Goal: Transaction & Acquisition: Purchase product/service

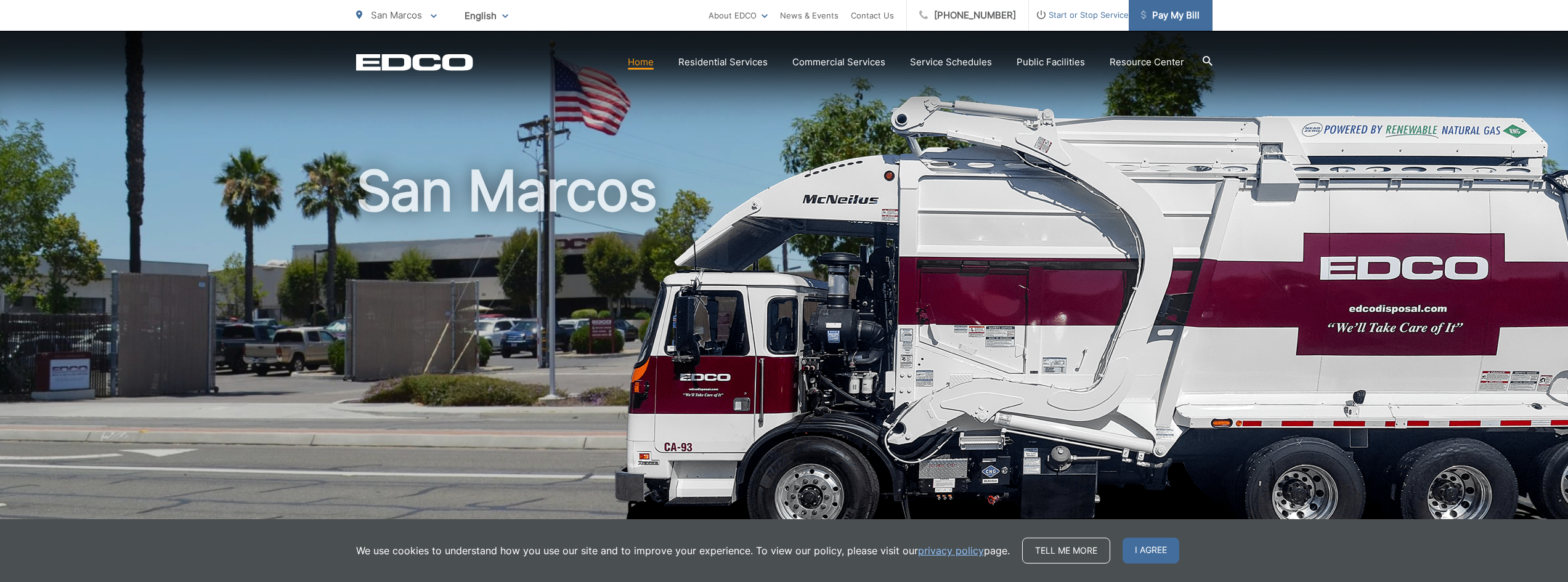
click at [1175, 22] on span "Pay My Bill" at bounding box center [1170, 16] width 58 height 15
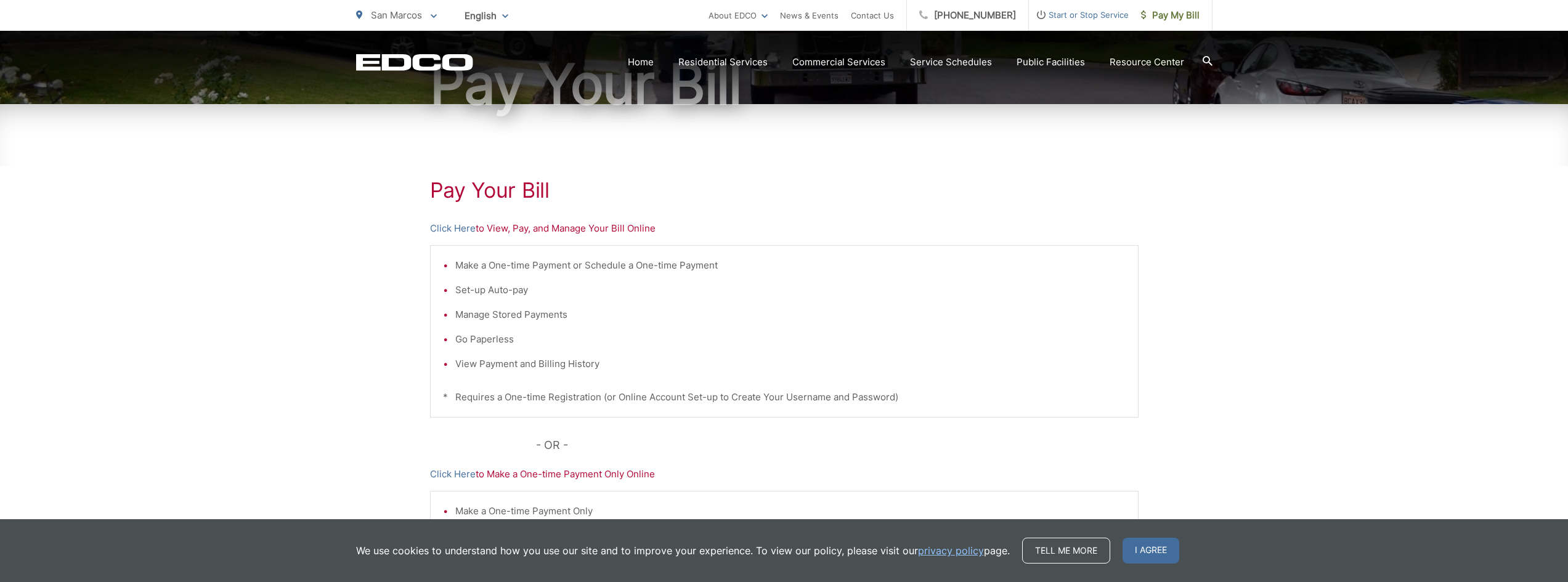
scroll to position [185, 0]
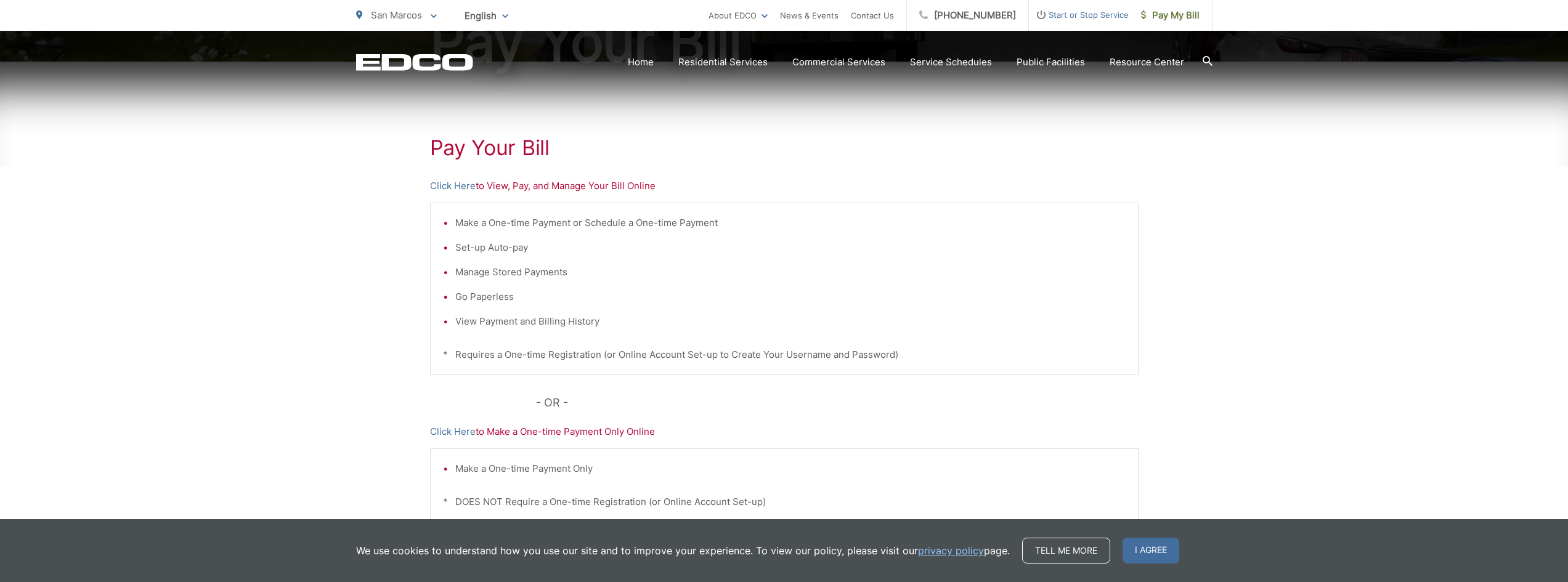
click at [565, 427] on p "Click Here to Make a One-time Payment Only Online" at bounding box center [784, 432] width 708 height 15
click at [459, 427] on link "Click Here" at bounding box center [453, 432] width 45 height 15
